Goal: Task Accomplishment & Management: Complete application form

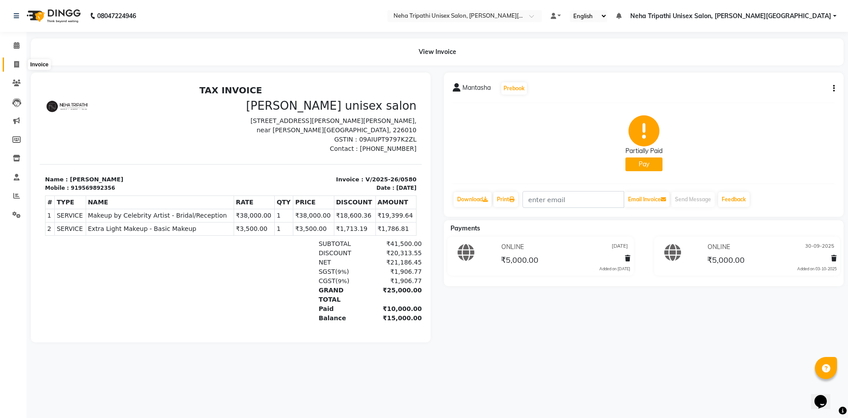
click at [11, 65] on span at bounding box center [16, 65] width 15 height 10
select select "service"
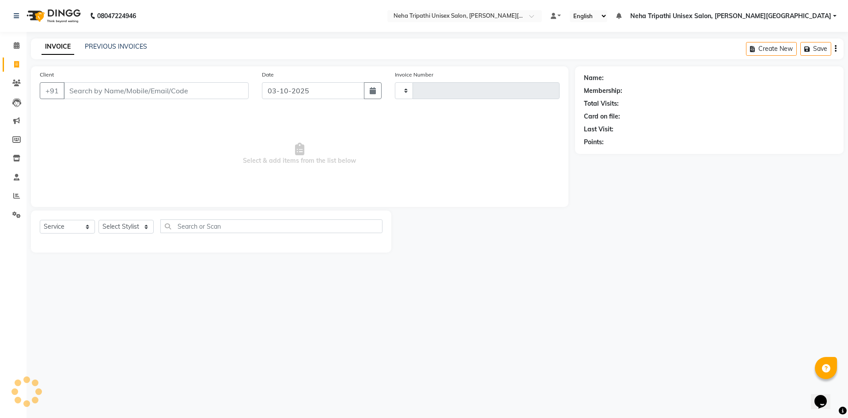
click at [81, 88] on input "Client" at bounding box center [156, 90] width 185 height 17
type input "0628"
select select "7540"
type input "8601586238"
click at [240, 87] on span "Add Client" at bounding box center [226, 90] width 35 height 9
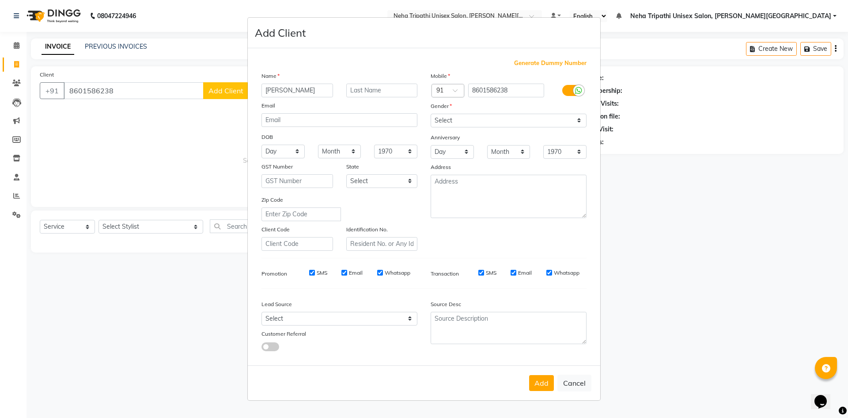
type input "[PERSON_NAME]"
drag, startPoint x: 500, startPoint y: 121, endPoint x: 491, endPoint y: 126, distance: 10.3
click at [500, 121] on select "Select [DEMOGRAPHIC_DATA] [DEMOGRAPHIC_DATA] Other Prefer Not To Say" at bounding box center [509, 121] width 156 height 14
select select "[DEMOGRAPHIC_DATA]"
click at [431, 114] on select "Select [DEMOGRAPHIC_DATA] [DEMOGRAPHIC_DATA] Other Prefer Not To Say" at bounding box center [509, 121] width 156 height 14
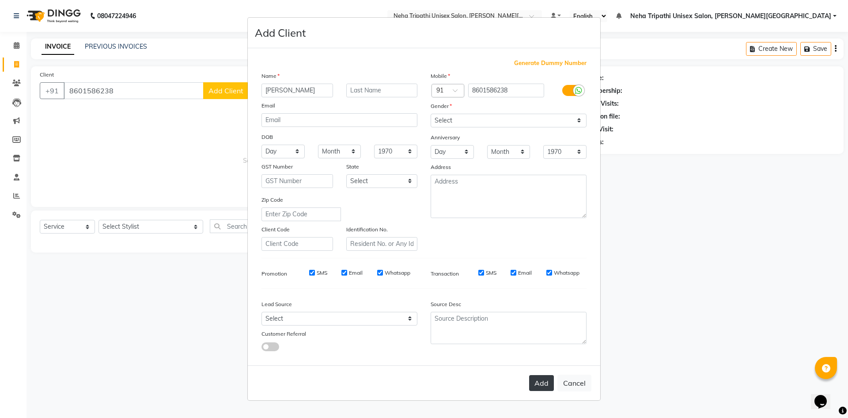
click at [539, 386] on button "Add" at bounding box center [541, 383] width 25 height 16
select select
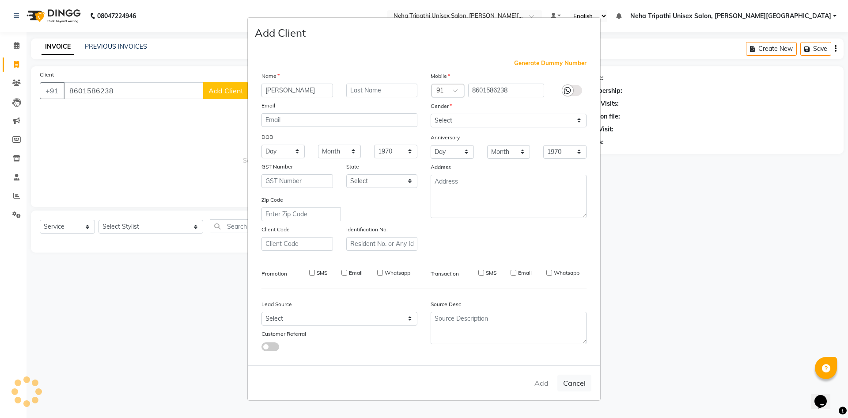
select select
checkbox input "false"
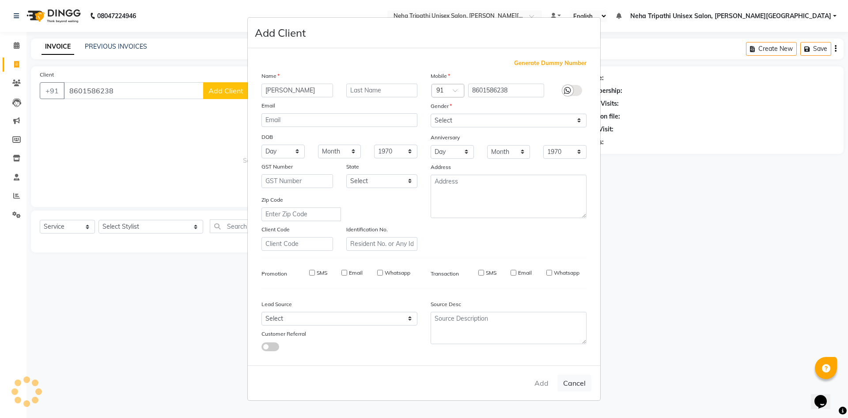
checkbox input "false"
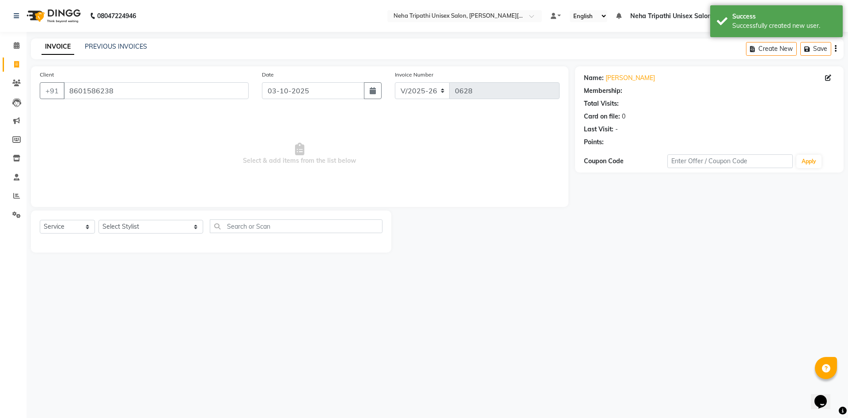
select select "1: Object"
click at [105, 227] on select "Select Stylist Badrudden [PERSON_NAME] [PERSON_NAME] Unisex Salon, [PERSON_NAME…" at bounding box center [151, 227] width 105 height 14
select select "66668"
click at [99, 220] on select "Select Stylist Badrudden [PERSON_NAME] [PERSON_NAME] Unisex Salon, [PERSON_NAME…" at bounding box center [151, 227] width 105 height 14
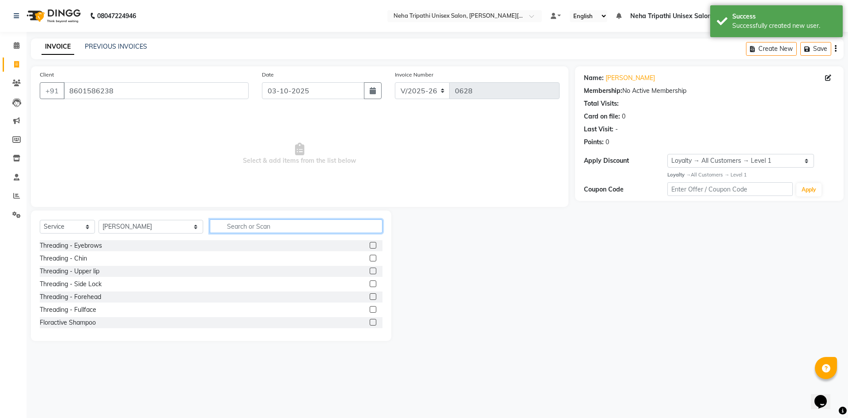
click at [247, 220] on input "text" at bounding box center [296, 226] width 173 height 14
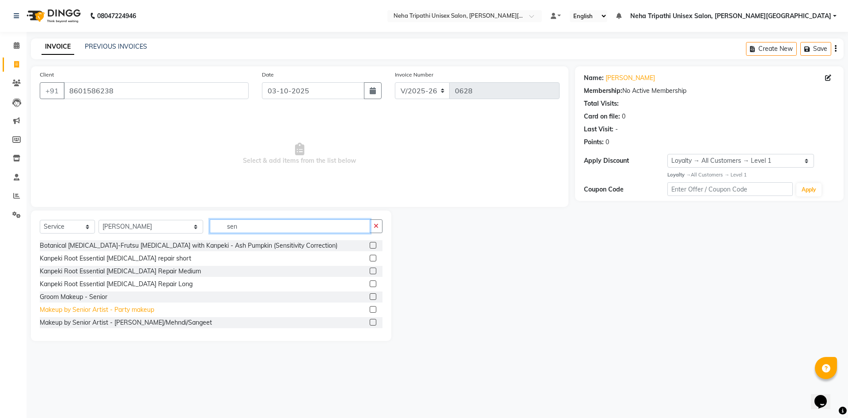
type input "sen"
click at [108, 306] on div "Makeup by Senior Artist - Party makeup" at bounding box center [97, 309] width 114 height 9
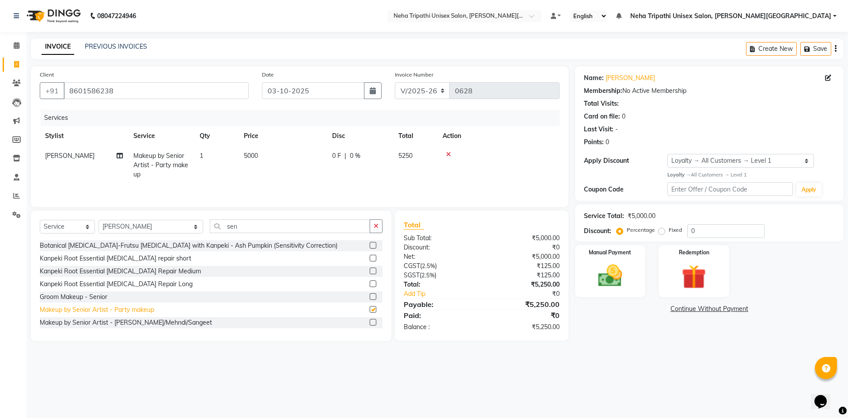
checkbox input "false"
click at [208, 152] on td "1" at bounding box center [216, 165] width 44 height 38
select select "66668"
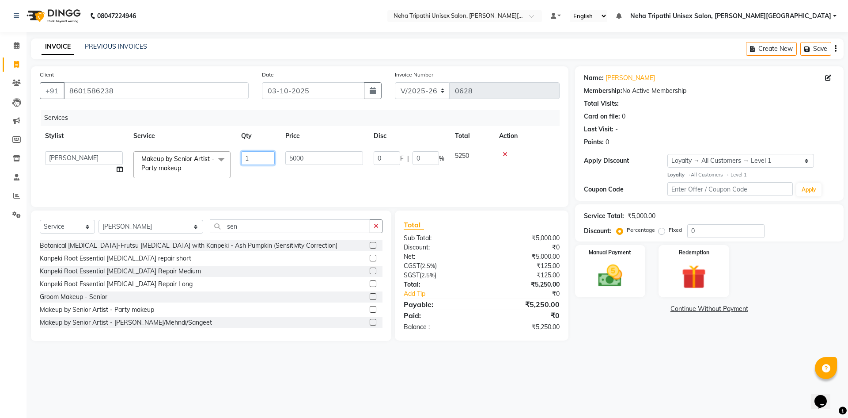
click at [263, 156] on input "1" at bounding box center [258, 158] width 34 height 14
type input "7"
click at [830, 76] on icon at bounding box center [828, 78] width 6 height 6
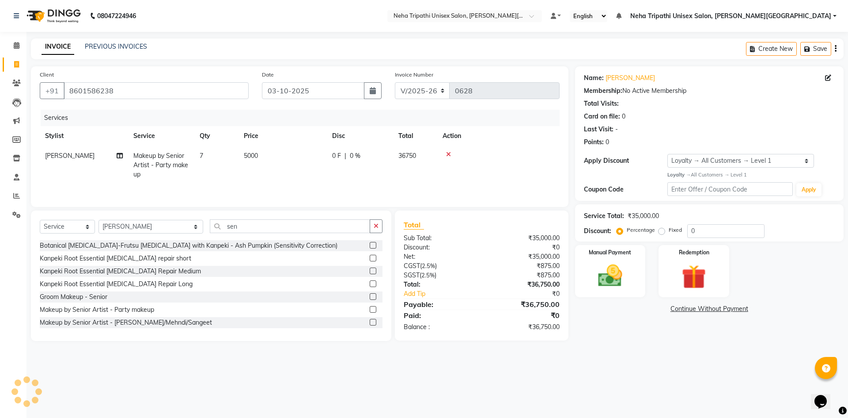
select select "[DEMOGRAPHIC_DATA]"
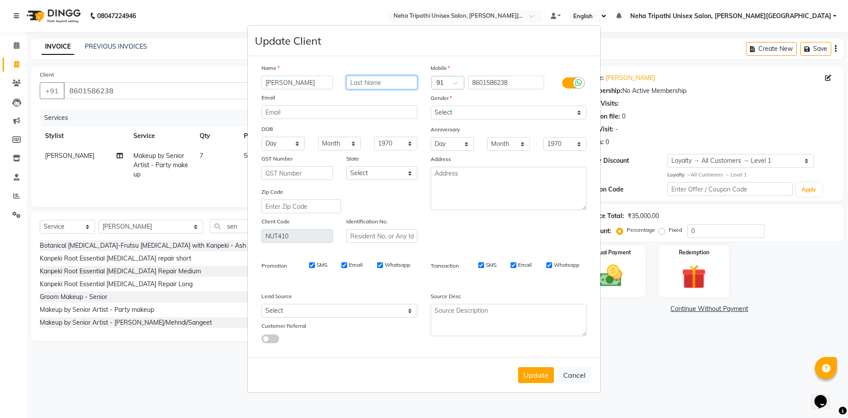
click at [361, 80] on input "text" at bounding box center [382, 83] width 72 height 14
type input "[PERSON_NAME]"
click at [529, 380] on button "Update" at bounding box center [536, 375] width 36 height 16
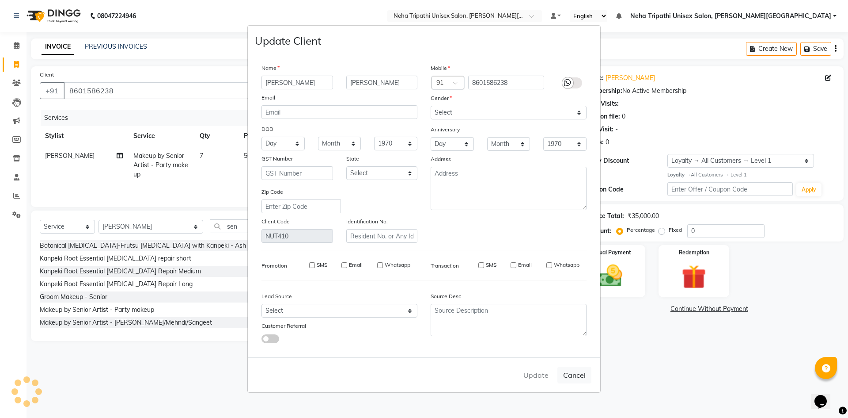
select select
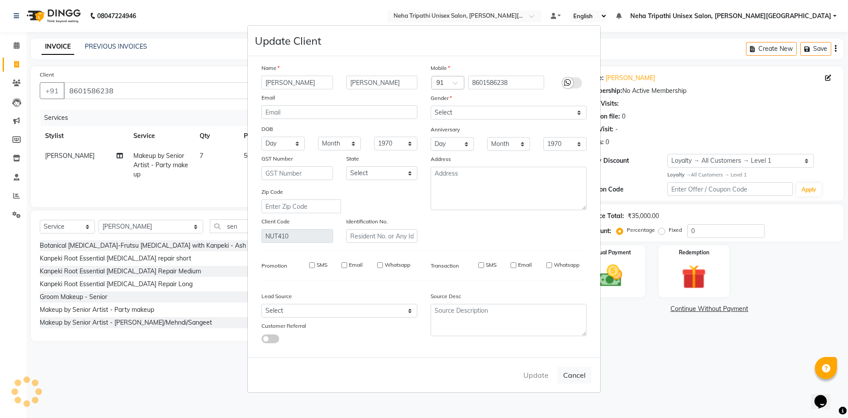
select select
checkbox input "false"
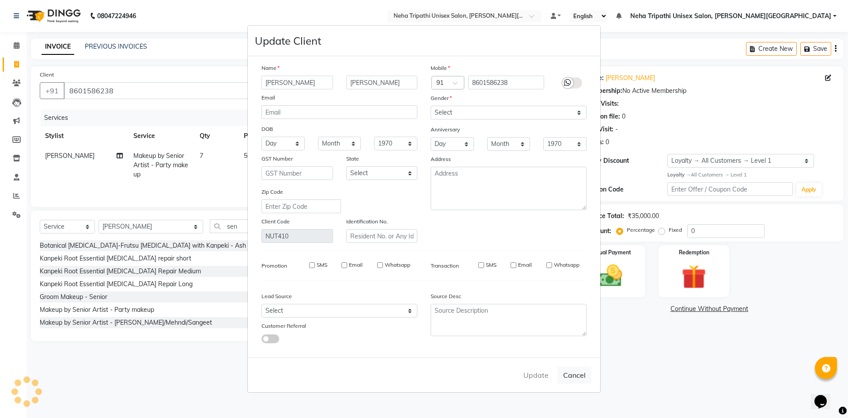
checkbox input "false"
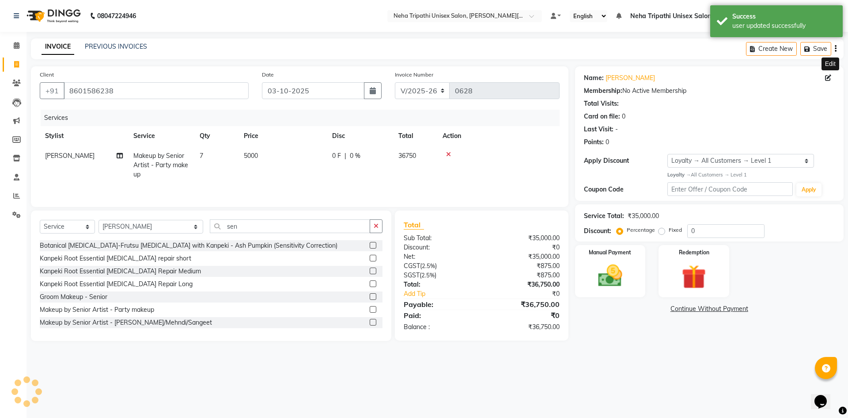
select select "1: Object"
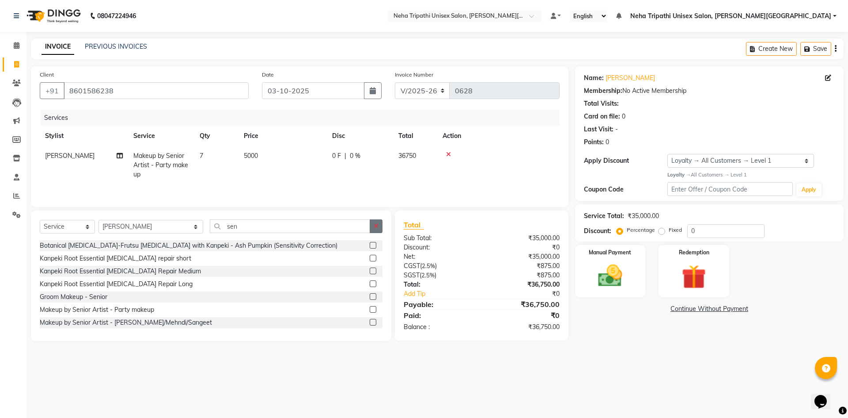
click at [379, 231] on button "button" at bounding box center [376, 226] width 13 height 14
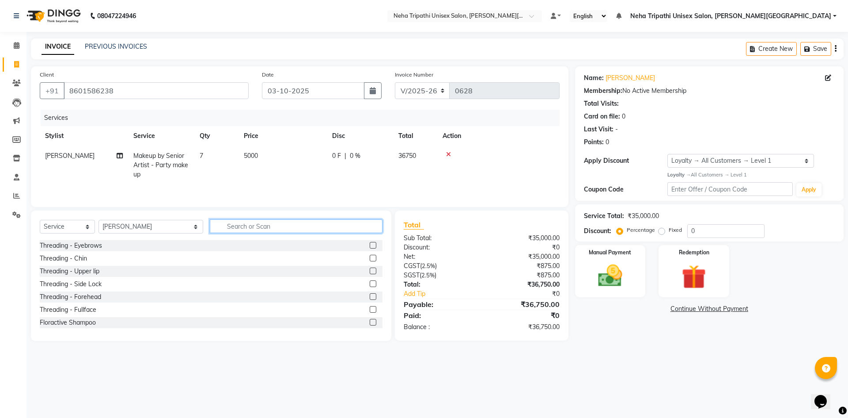
click at [327, 232] on input "text" at bounding box center [296, 226] width 173 height 14
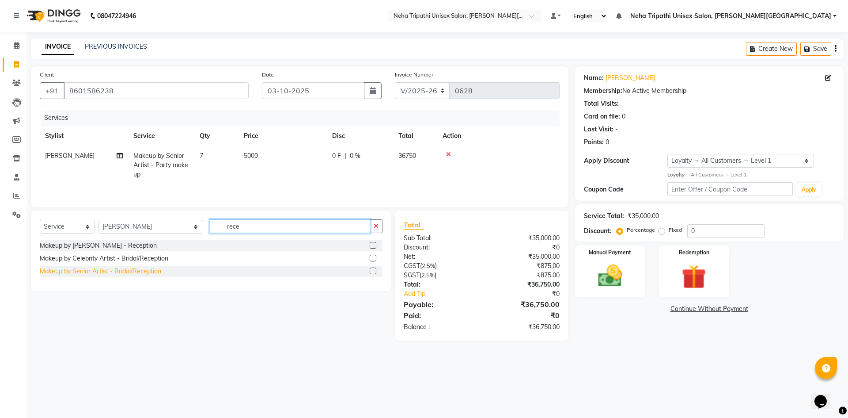
type input "rece"
click at [128, 273] on div "Makeup by Senior Artist - Bridal/Reception" at bounding box center [101, 270] width 122 height 9
checkbox input "false"
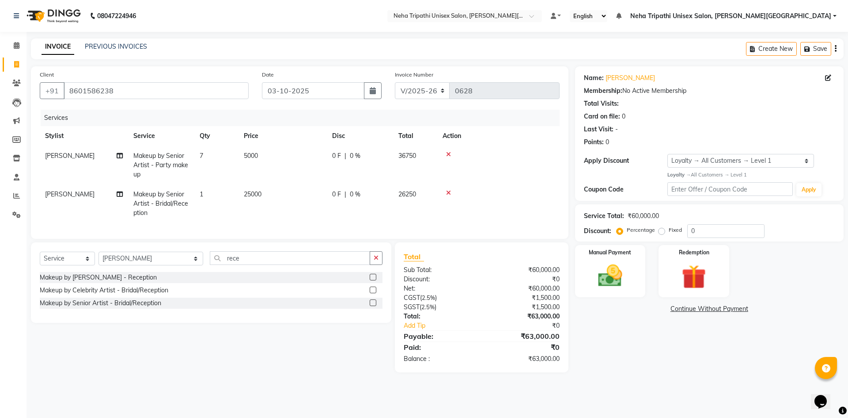
click at [252, 194] on span "25000" at bounding box center [253, 194] width 18 height 8
select select "66668"
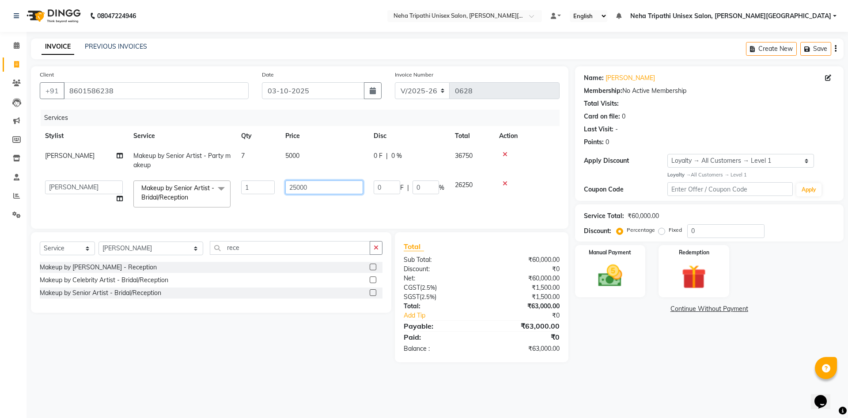
click at [300, 186] on input "25000" at bounding box center [324, 187] width 78 height 14
click at [296, 186] on input "25000" at bounding box center [324, 187] width 78 height 14
type input "23000"
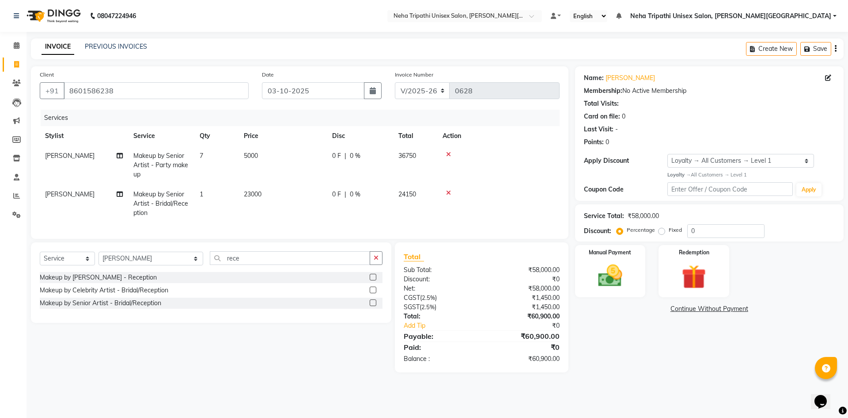
click at [374, 216] on div "Services Stylist Service Qty Price Disc Total Action [PERSON_NAME] Makeup by Se…" at bounding box center [300, 170] width 520 height 120
drag, startPoint x: 373, startPoint y: 266, endPoint x: 369, endPoint y: 272, distance: 6.7
click at [373, 265] on button "button" at bounding box center [376, 258] width 13 height 14
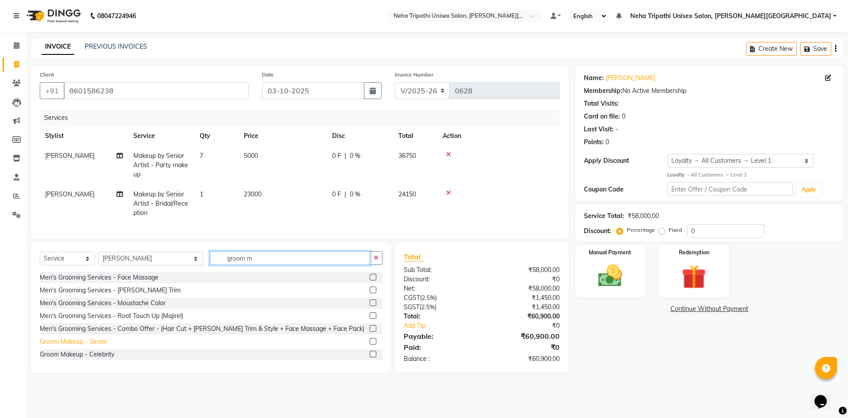
type input "groom m"
click at [100, 346] on div "Groom Makeup - Senior" at bounding box center [74, 341] width 68 height 9
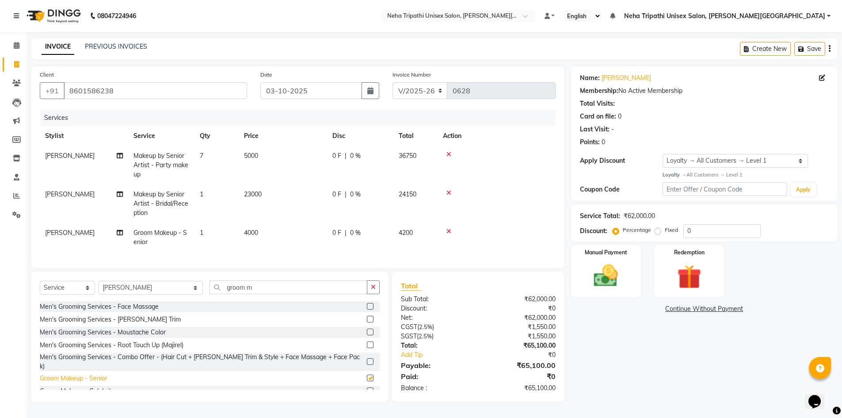
checkbox input "false"
click at [205, 233] on td "1" at bounding box center [216, 237] width 44 height 29
select select "66668"
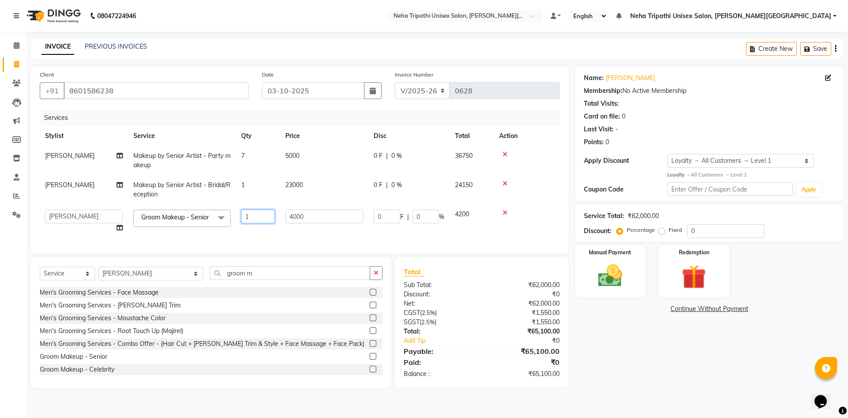
click at [253, 220] on input "1" at bounding box center [258, 216] width 34 height 14
type input "2"
click at [306, 238] on div "Services Stylist Service Qty Price Disc Total Action [PERSON_NAME] Makeup by Se…" at bounding box center [300, 177] width 520 height 135
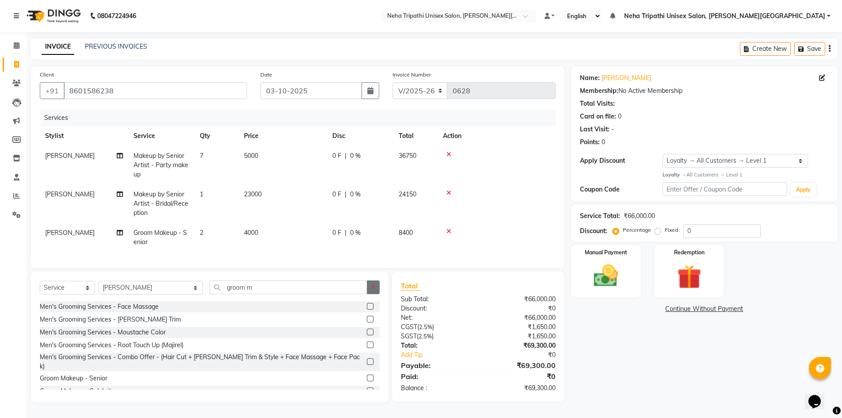
click at [372, 290] on icon "button" at bounding box center [373, 287] width 5 height 6
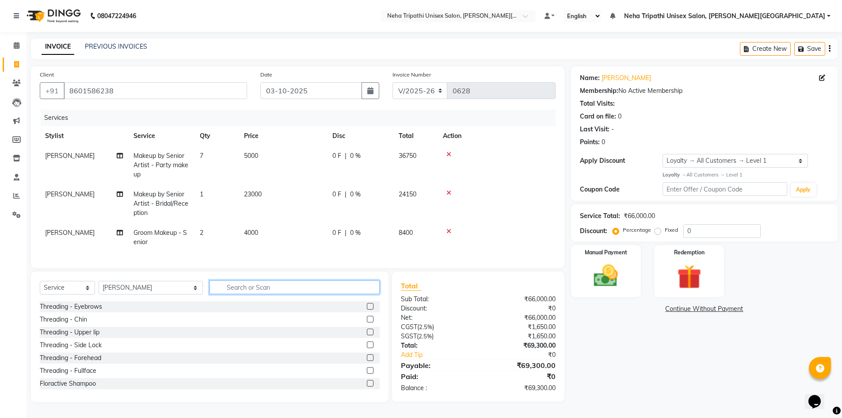
click at [310, 294] on input "text" at bounding box center [294, 287] width 170 height 14
type input "hair sty"
click at [87, 324] on div "Hair Styling - Express Blow Dry" at bounding box center [84, 319] width 89 height 9
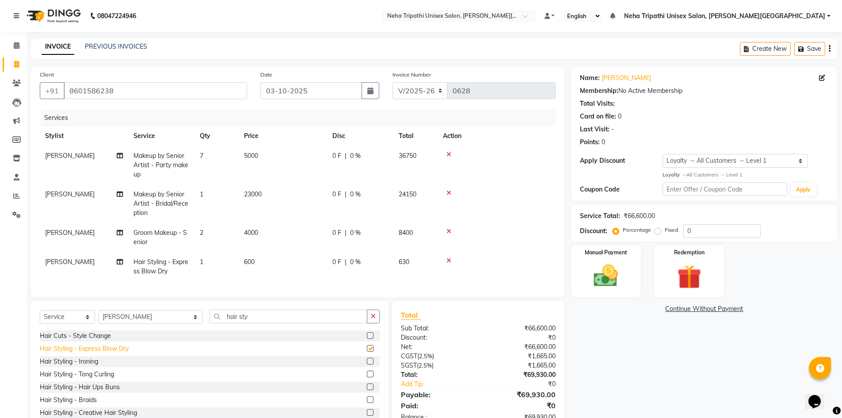
checkbox input "false"
click at [203, 258] on span "1" at bounding box center [202, 262] width 4 height 8
select select "66668"
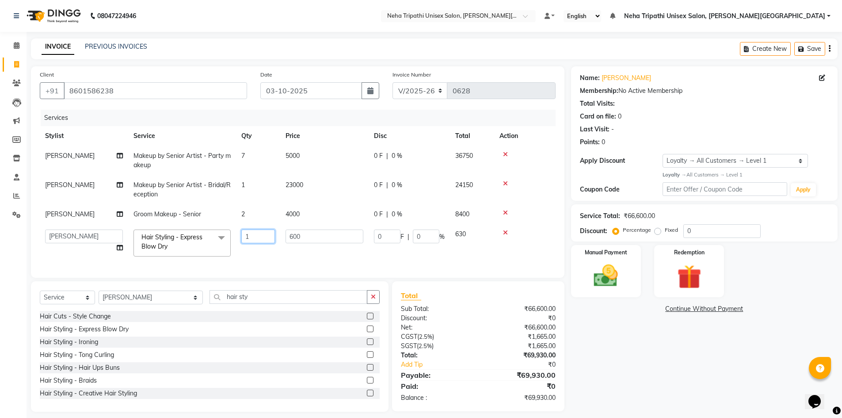
click at [260, 234] on input "1" at bounding box center [258, 236] width 34 height 14
type input "4"
click at [268, 260] on tr "Badrudden [PERSON_NAME] [PERSON_NAME] Unisex Salon, [PERSON_NAME] Nagar [PERSON…" at bounding box center [298, 243] width 516 height 38
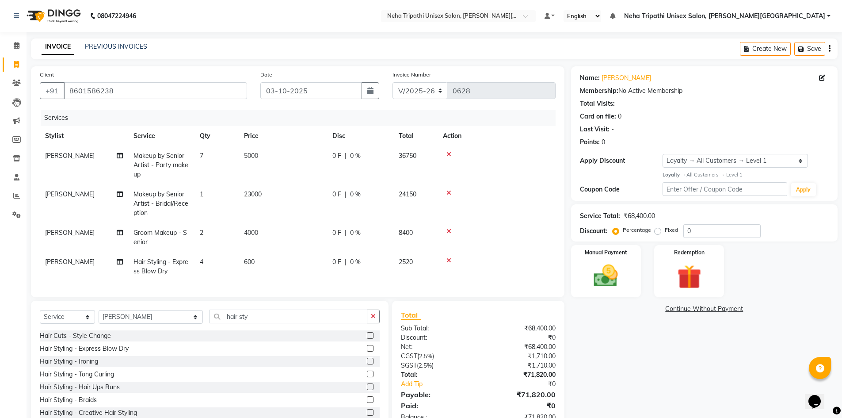
click at [244, 258] on span "600" at bounding box center [249, 262] width 11 height 8
select select "66668"
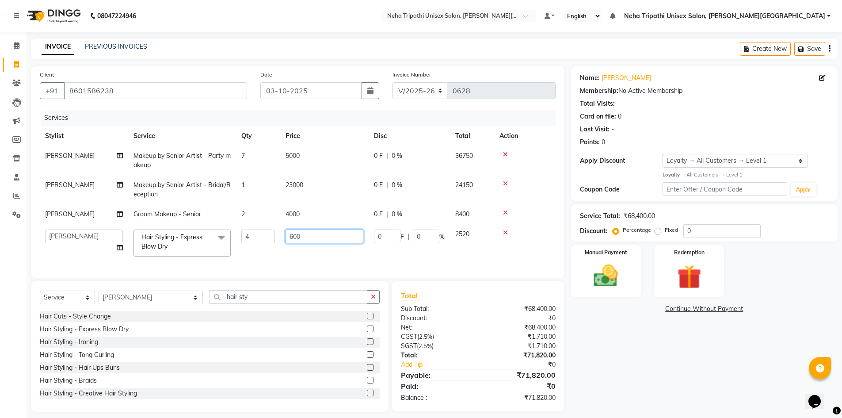
click at [292, 235] on input "600" at bounding box center [324, 236] width 78 height 14
type input "500"
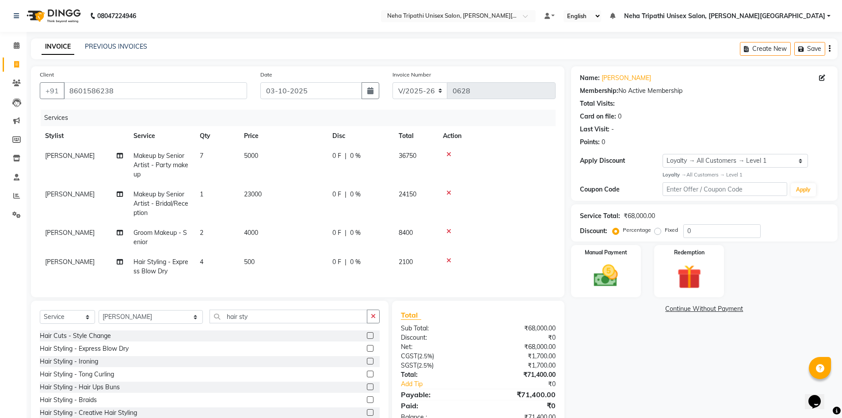
click at [286, 251] on tbody "[PERSON_NAME] Makeup by Senior Artist - Party makeup 7 5000 0 F | 0 % 36750 [PE…" at bounding box center [298, 213] width 516 height 135
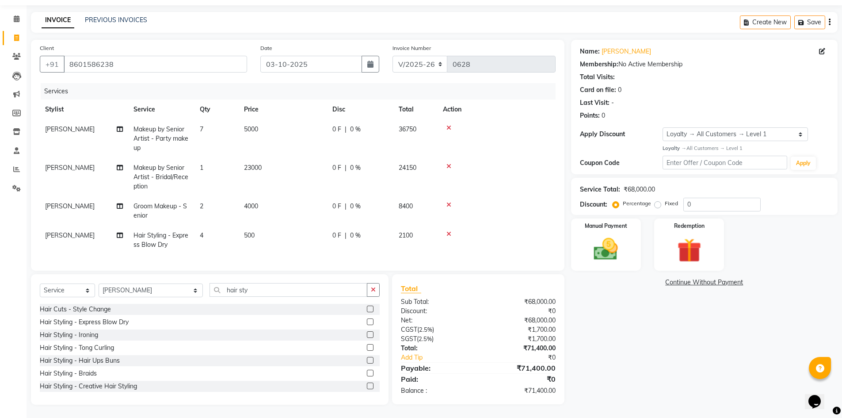
click at [664, 199] on label "Fixed" at bounding box center [670, 203] width 13 height 8
click at [657, 200] on input "Fixed" at bounding box center [659, 203] width 6 height 6
radio input "true"
click at [730, 198] on input "0" at bounding box center [721, 204] width 77 height 14
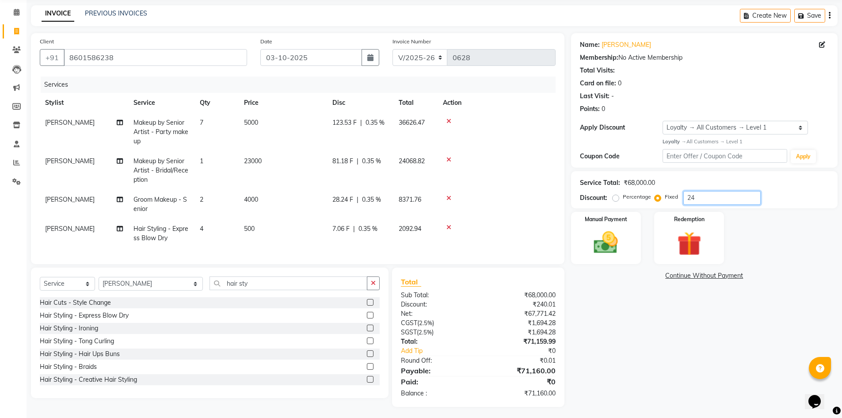
type input "2"
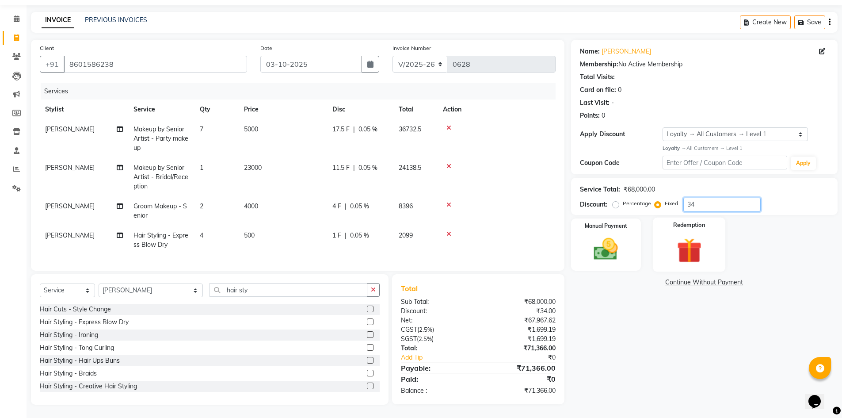
type input "3"
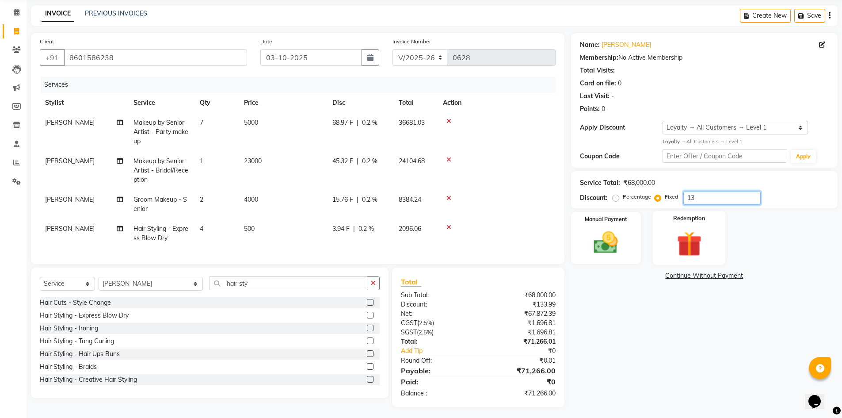
type input "1"
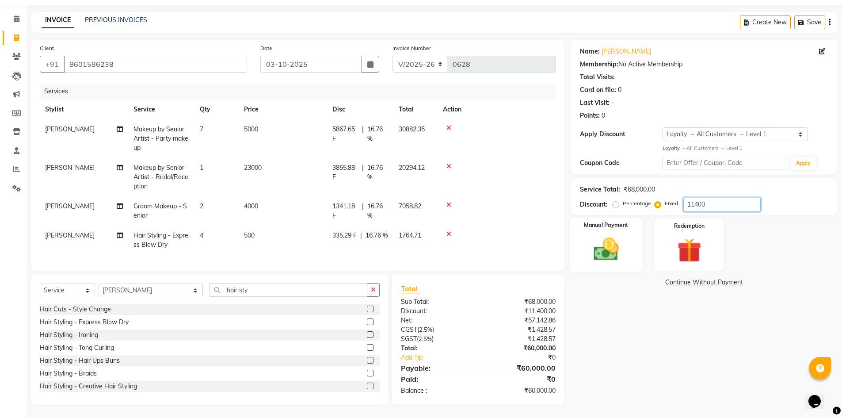
type input "11400"
click at [617, 221] on label "Manual Payment" at bounding box center [606, 225] width 44 height 8
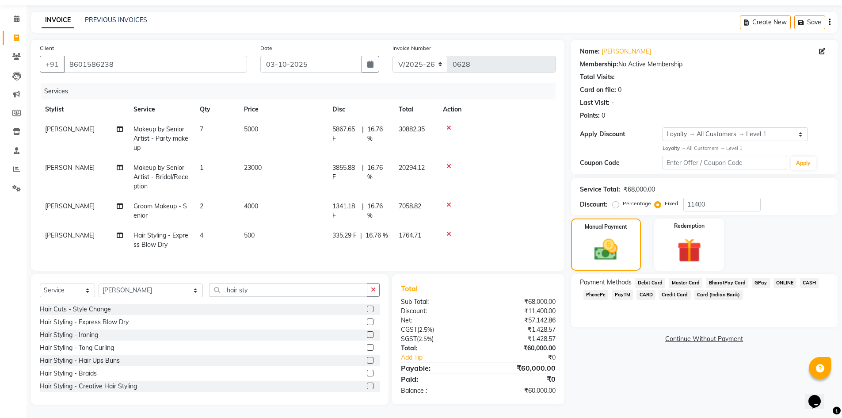
click at [777, 277] on span "ONLINE" at bounding box center [784, 282] width 23 height 10
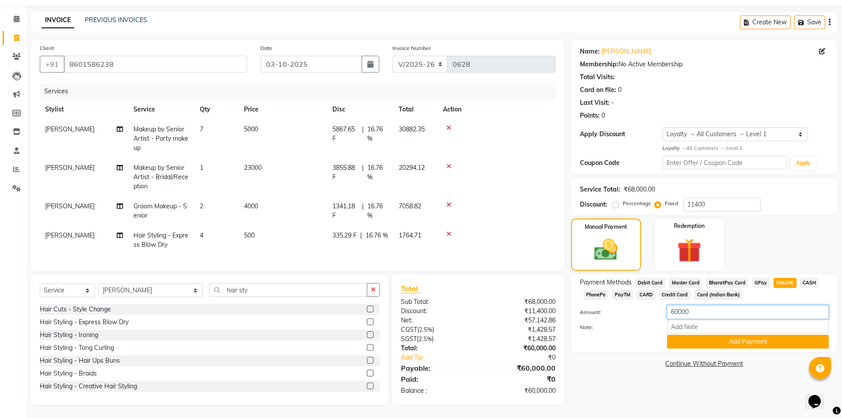
click at [677, 305] on input "60000" at bounding box center [748, 312] width 162 height 14
type input "5000"
click at [716, 334] on button "Add Payment" at bounding box center [748, 341] width 162 height 14
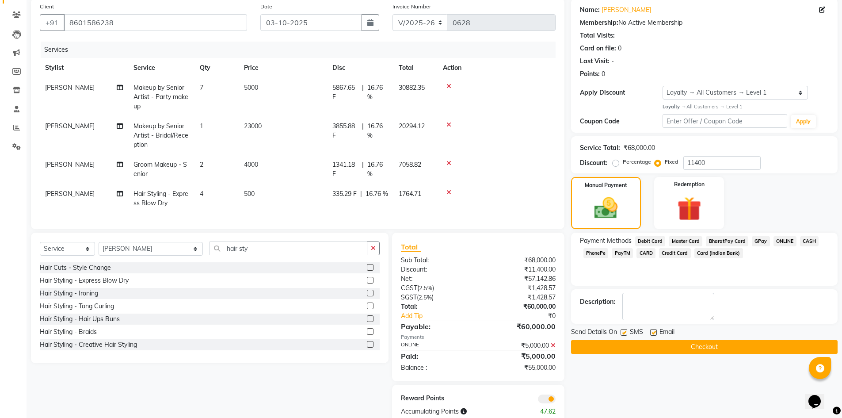
scroll to position [95, 0]
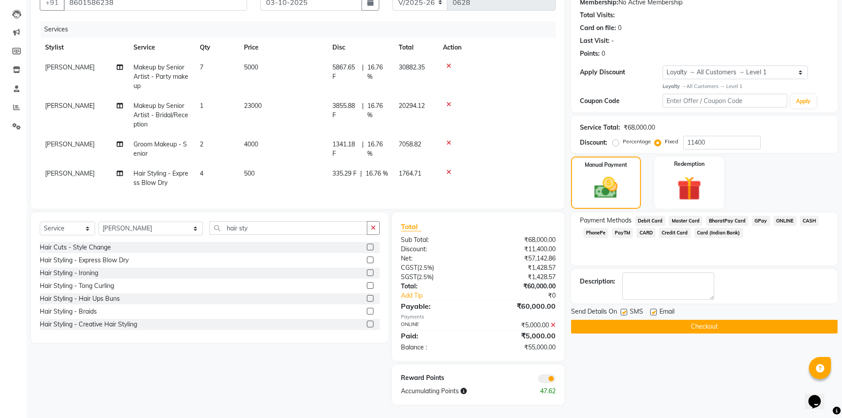
click at [634, 319] on button "Checkout" at bounding box center [704, 326] width 266 height 14
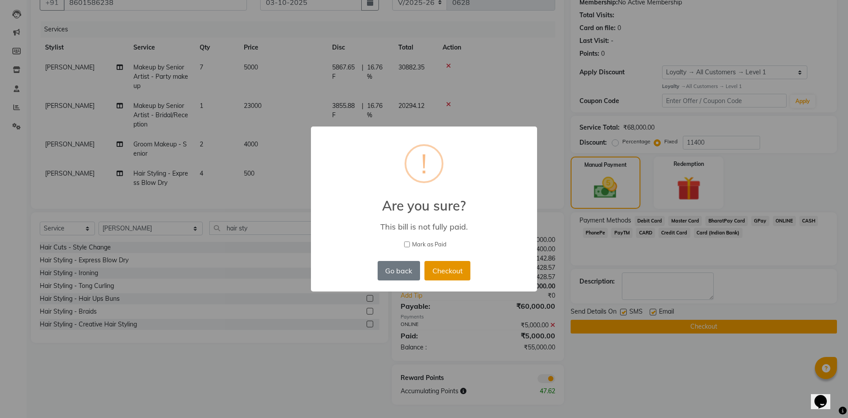
click at [436, 271] on button "Checkout" at bounding box center [448, 270] width 46 height 19
